Goal: Information Seeking & Learning: Learn about a topic

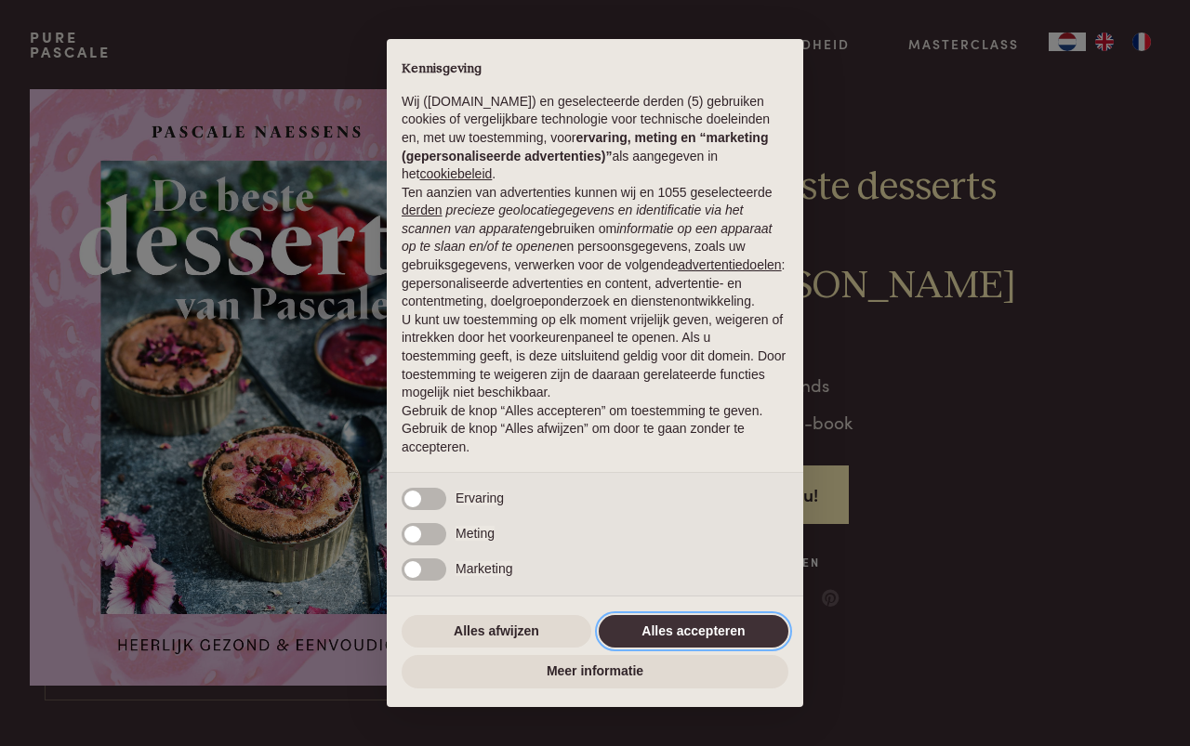
click at [704, 624] on button "Alles accepteren" at bounding box center [693, 631] width 190 height 33
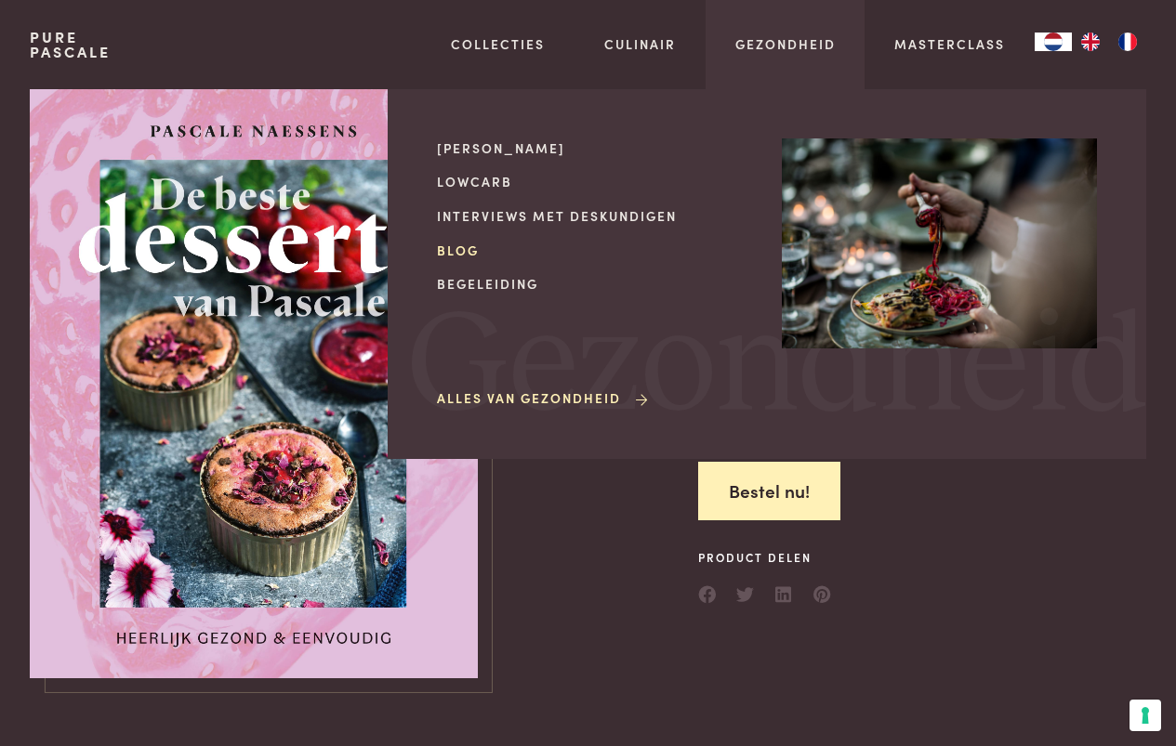
click at [459, 244] on link "Blog" at bounding box center [594, 251] width 315 height 20
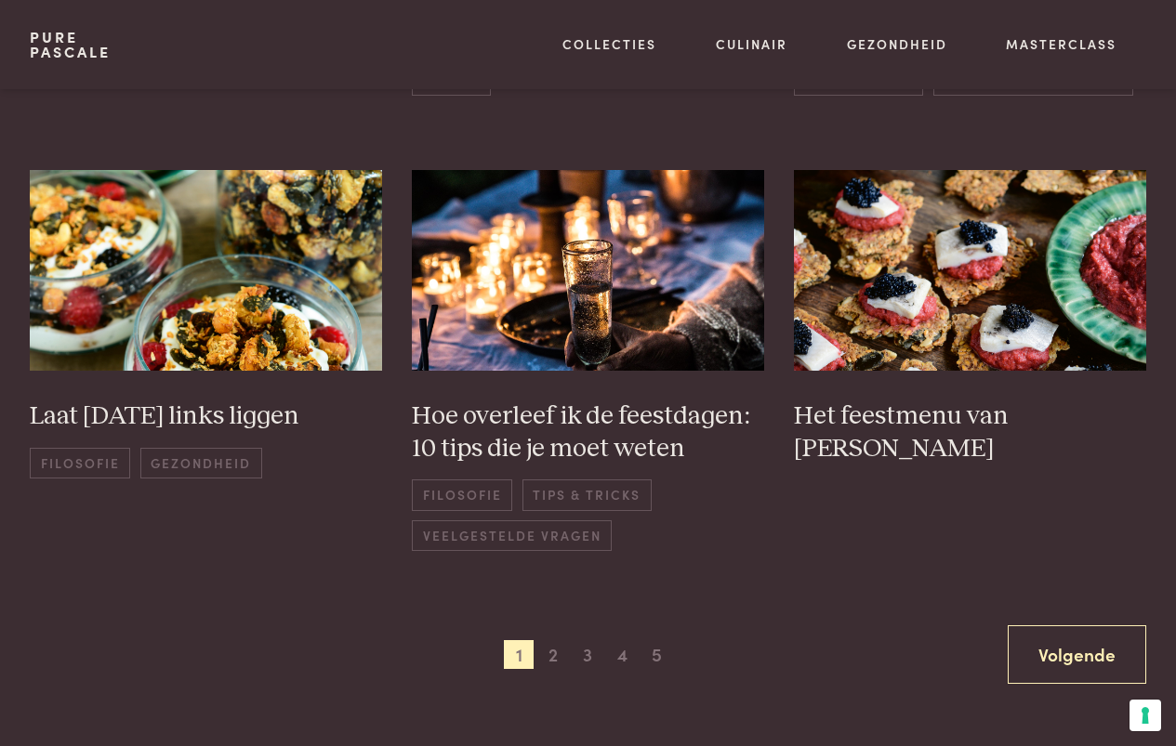
scroll to position [1301, 0]
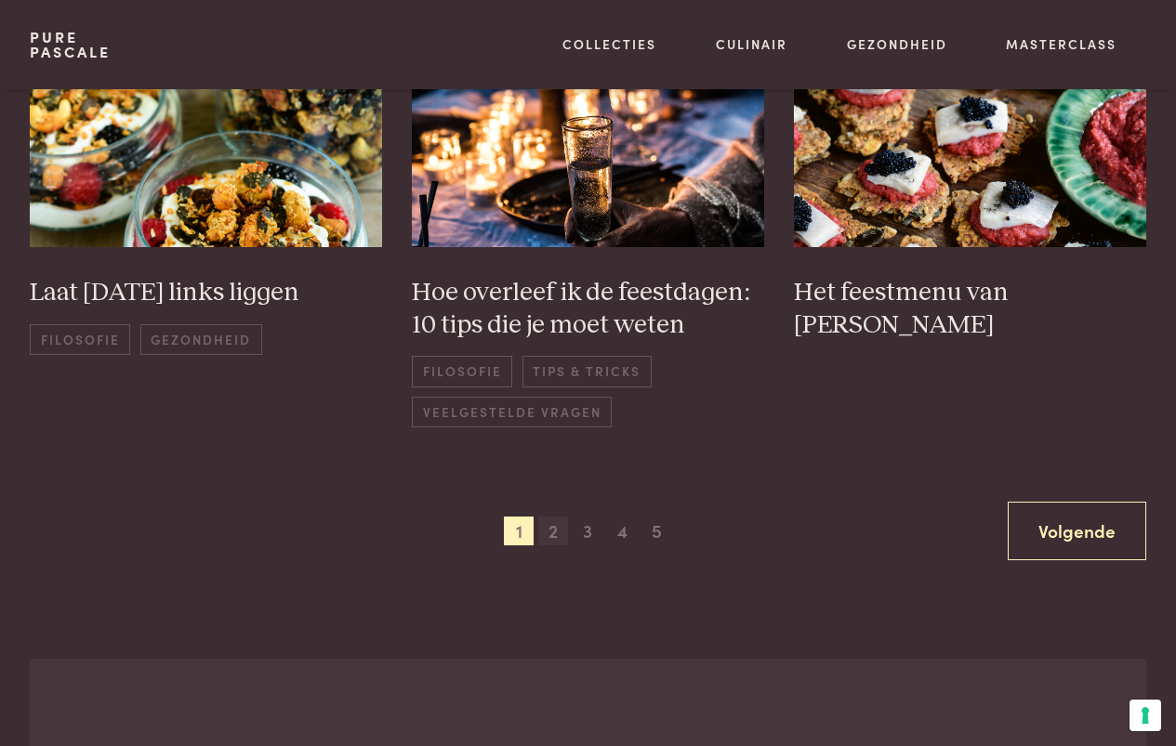
click at [550, 536] on span "2" at bounding box center [553, 532] width 30 height 30
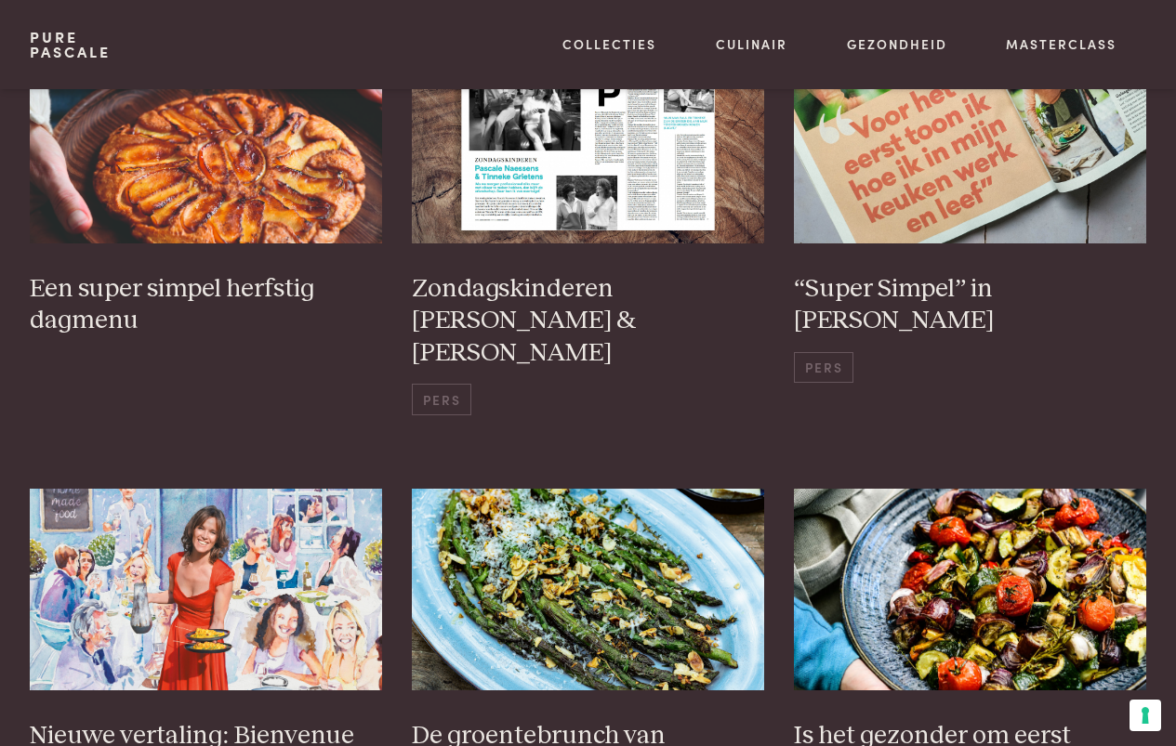
scroll to position [359, 0]
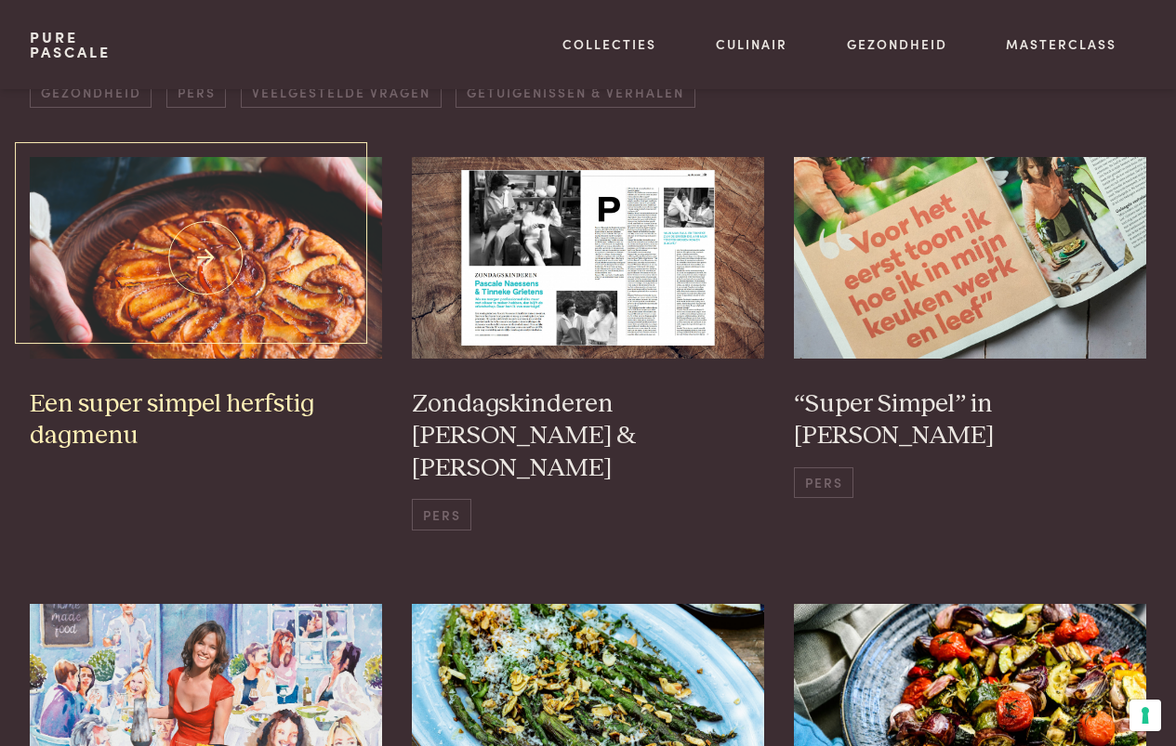
click at [299, 309] on img at bounding box center [206, 258] width 352 height 202
click at [268, 278] on img at bounding box center [206, 258] width 352 height 202
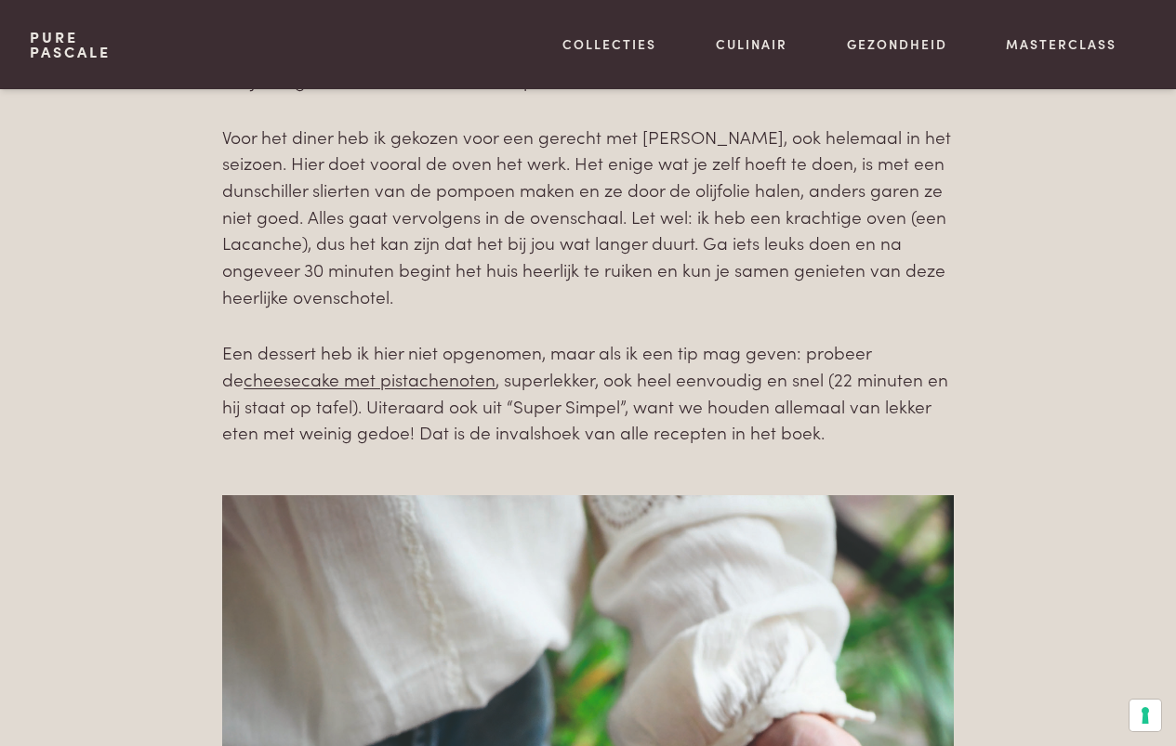
scroll to position [836, 0]
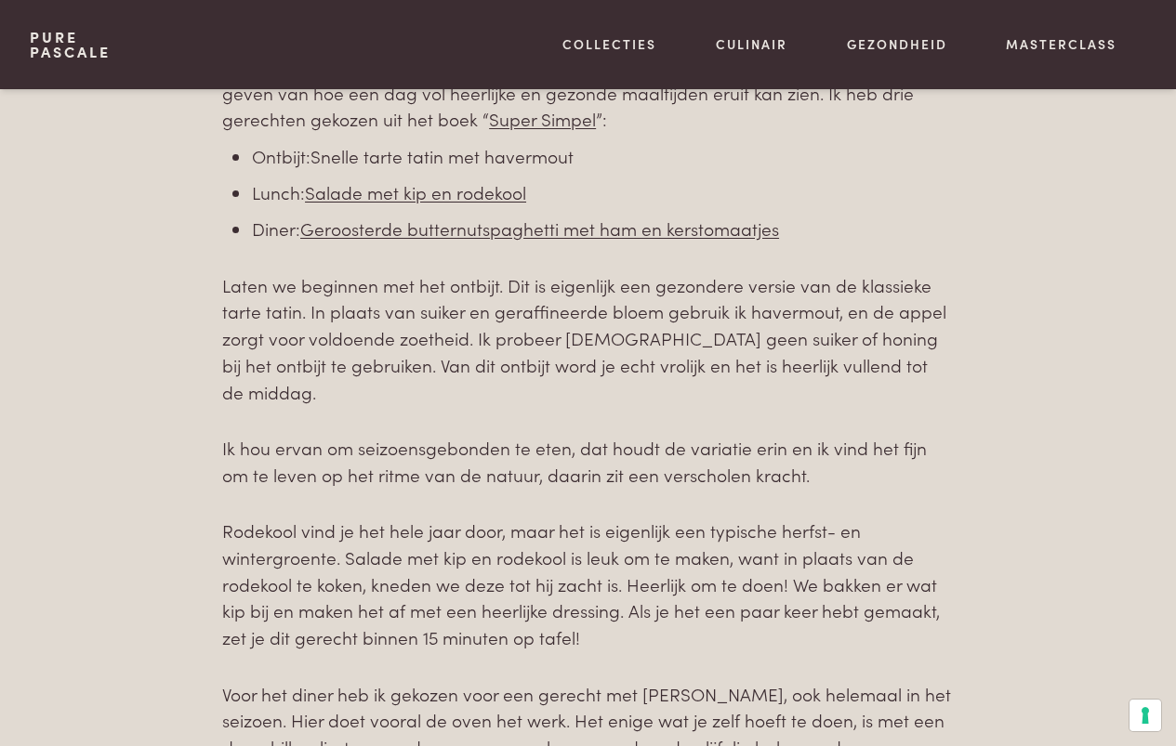
click at [401, 164] on link "Snelle tarte tatin met havermout" at bounding box center [441, 155] width 263 height 25
click at [359, 189] on link "Salade met kip en rodekool" at bounding box center [415, 191] width 221 height 25
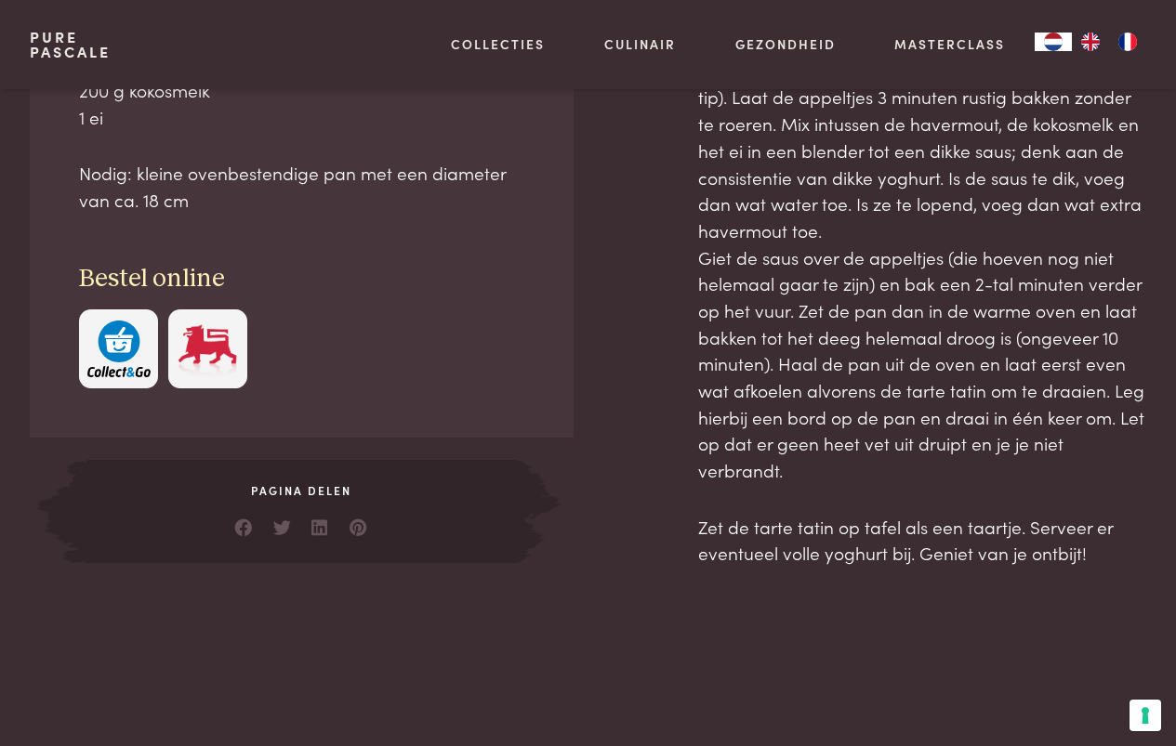
scroll to position [1022, 0]
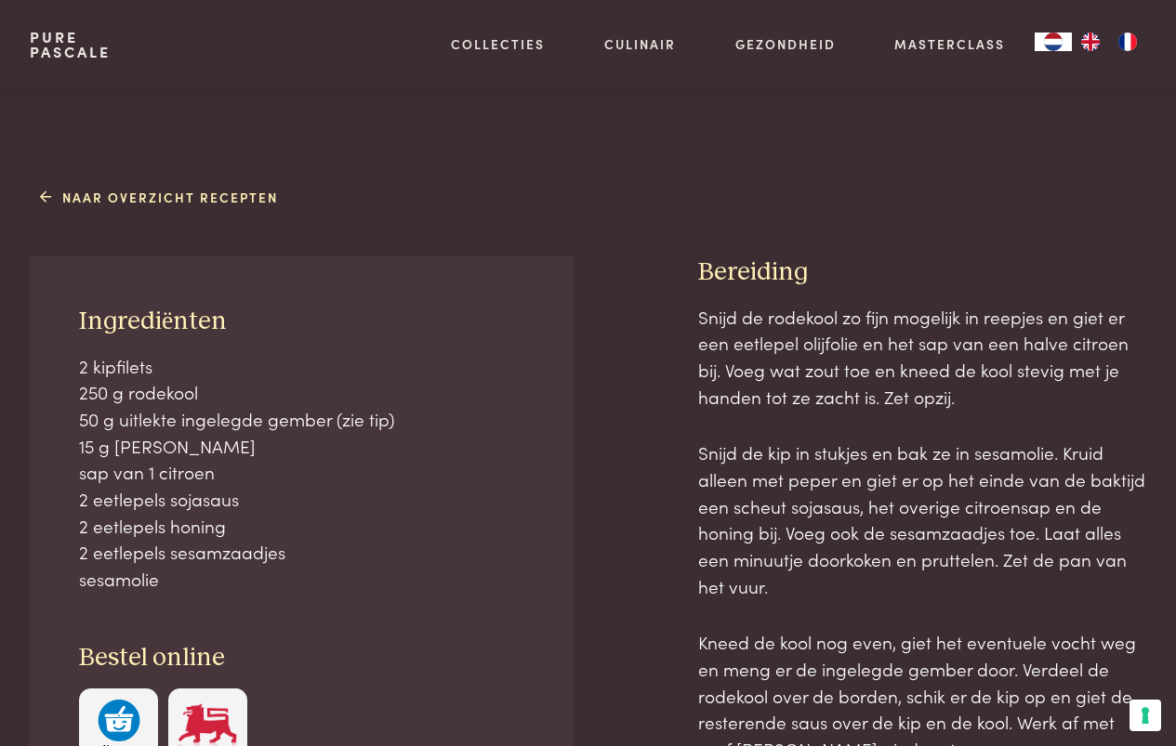
scroll to position [743, 0]
